Goal: Task Accomplishment & Management: Manage account settings

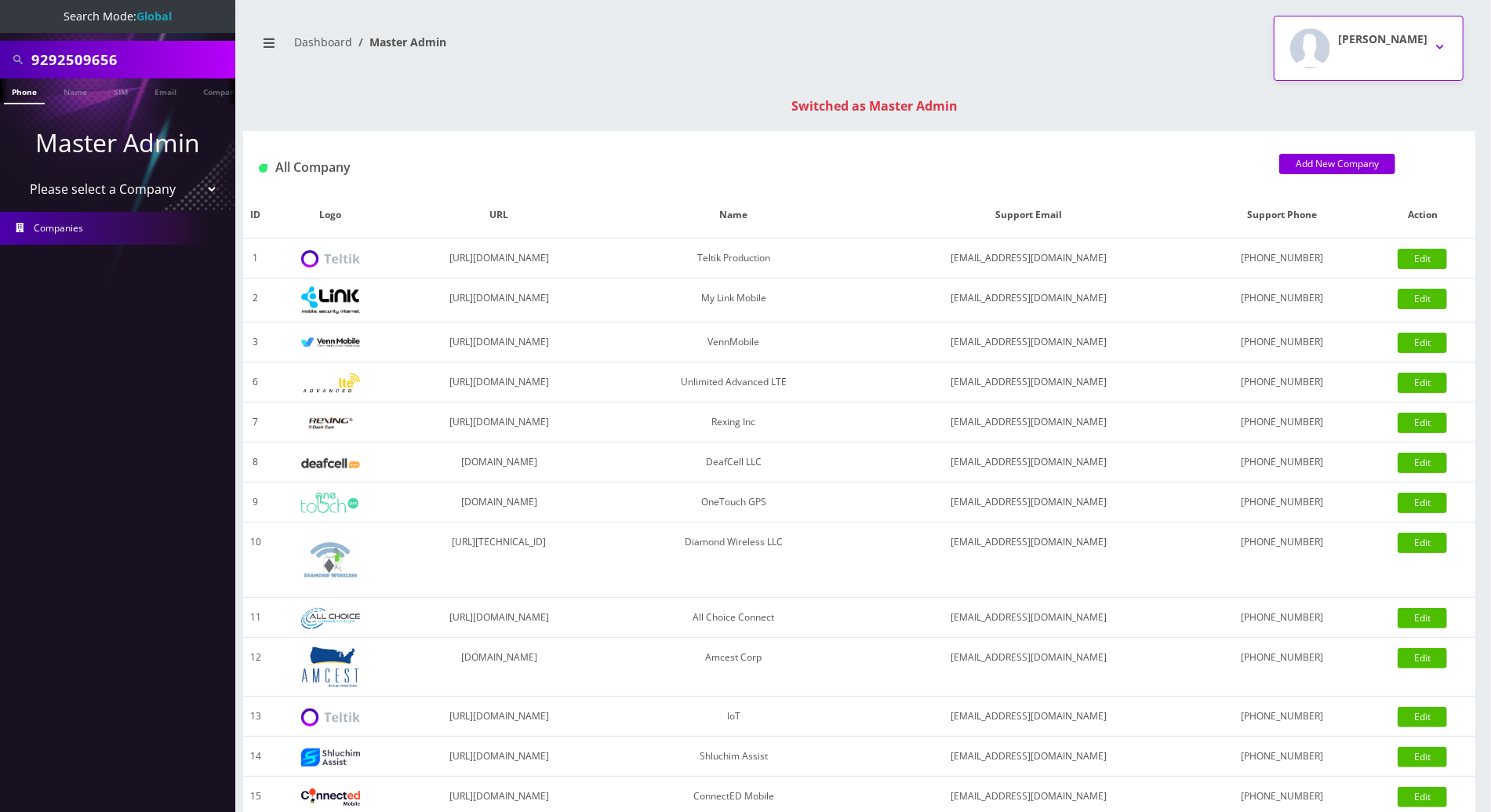
click at [1445, 39] on button "[PERSON_NAME]" at bounding box center [1369, 48] width 190 height 65
click at [1302, 103] on link "Logout" at bounding box center [1369, 100] width 190 height 22
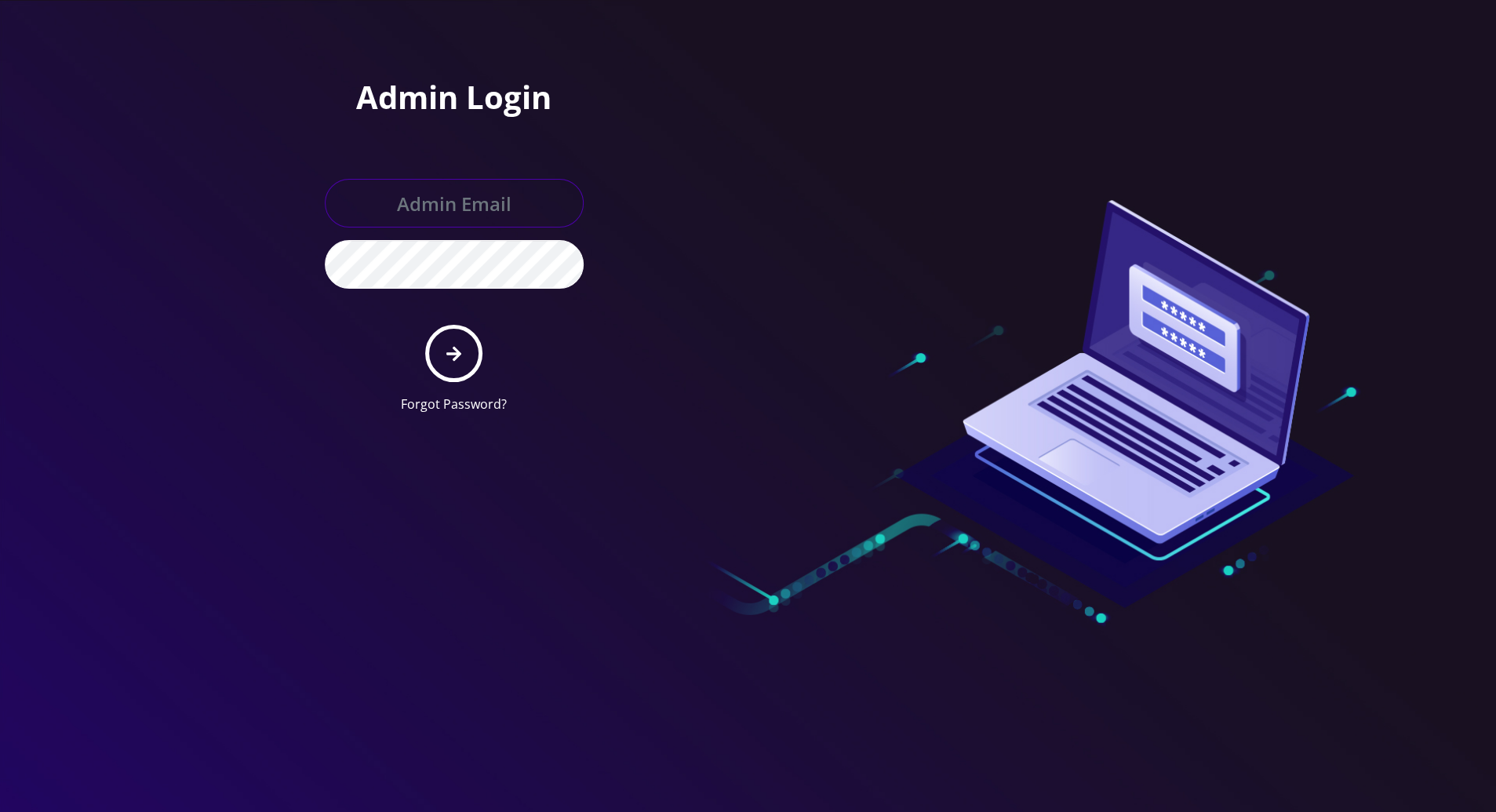
type input "tracy@teltik.com"
click at [1442, 499] on div at bounding box center [748, 406] width 1496 height 812
